Goal: Find specific page/section: Find specific page/section

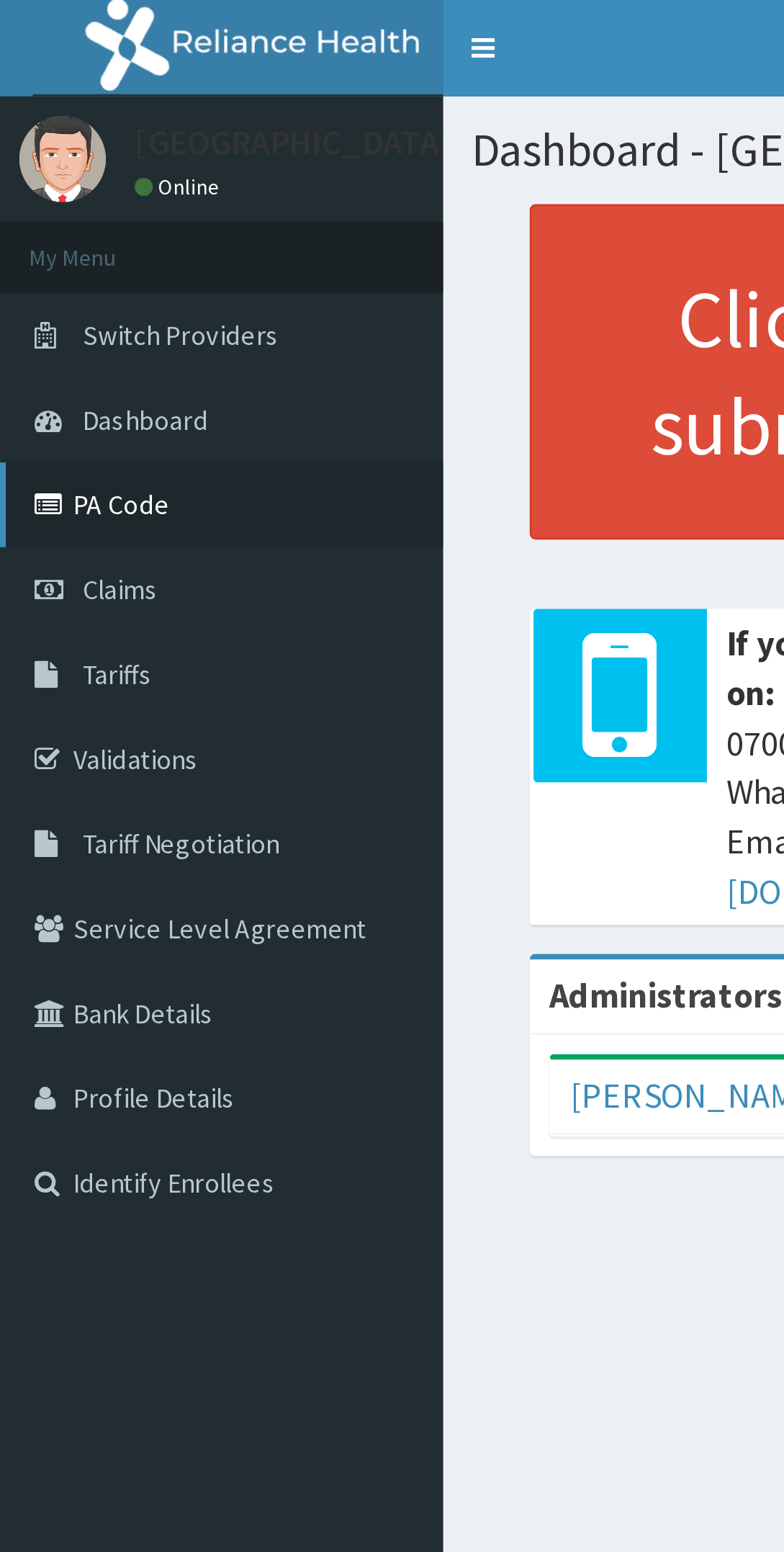
click at [62, 187] on link "PA Code" at bounding box center [83, 188] width 166 height 31
